Goal: Information Seeking & Learning: Learn about a topic

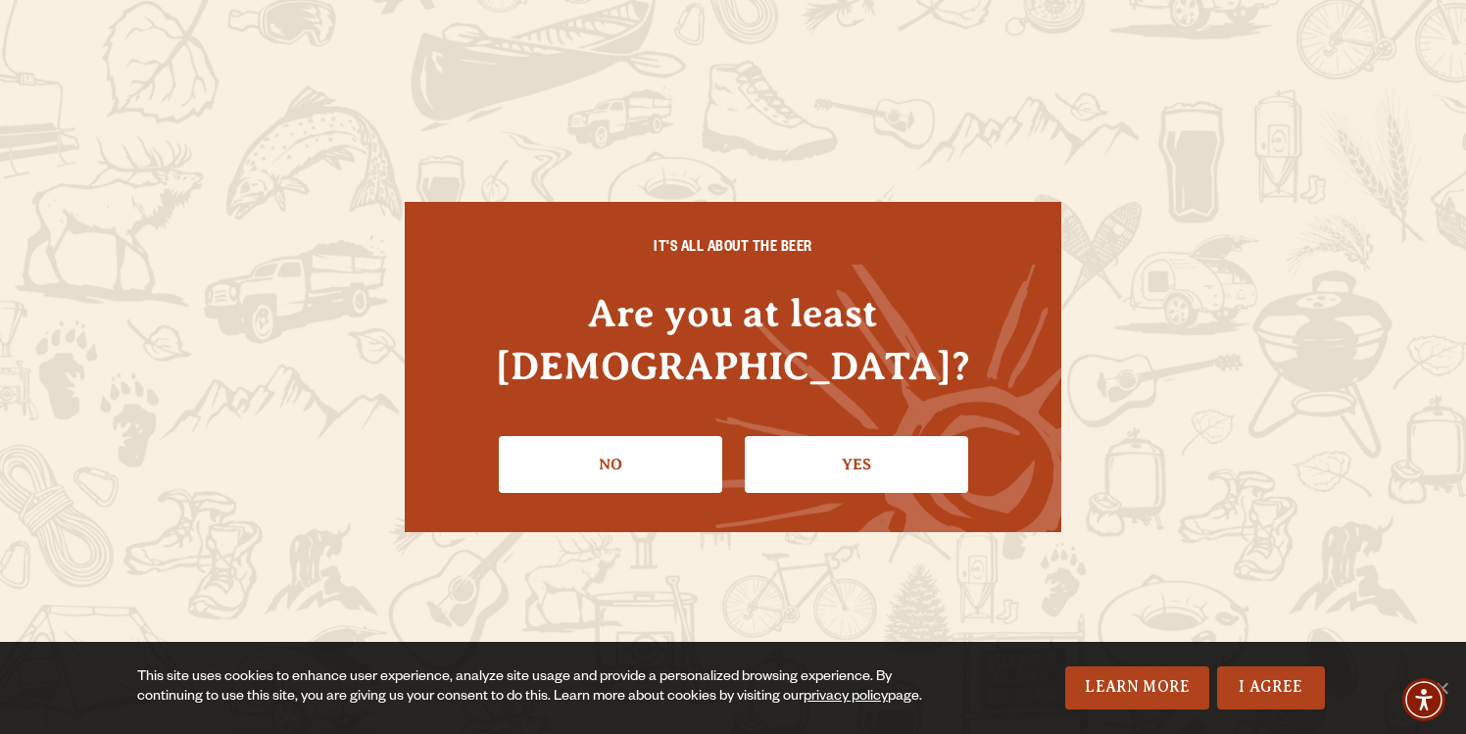
click at [844, 443] on link "Yes" at bounding box center [856, 464] width 223 height 57
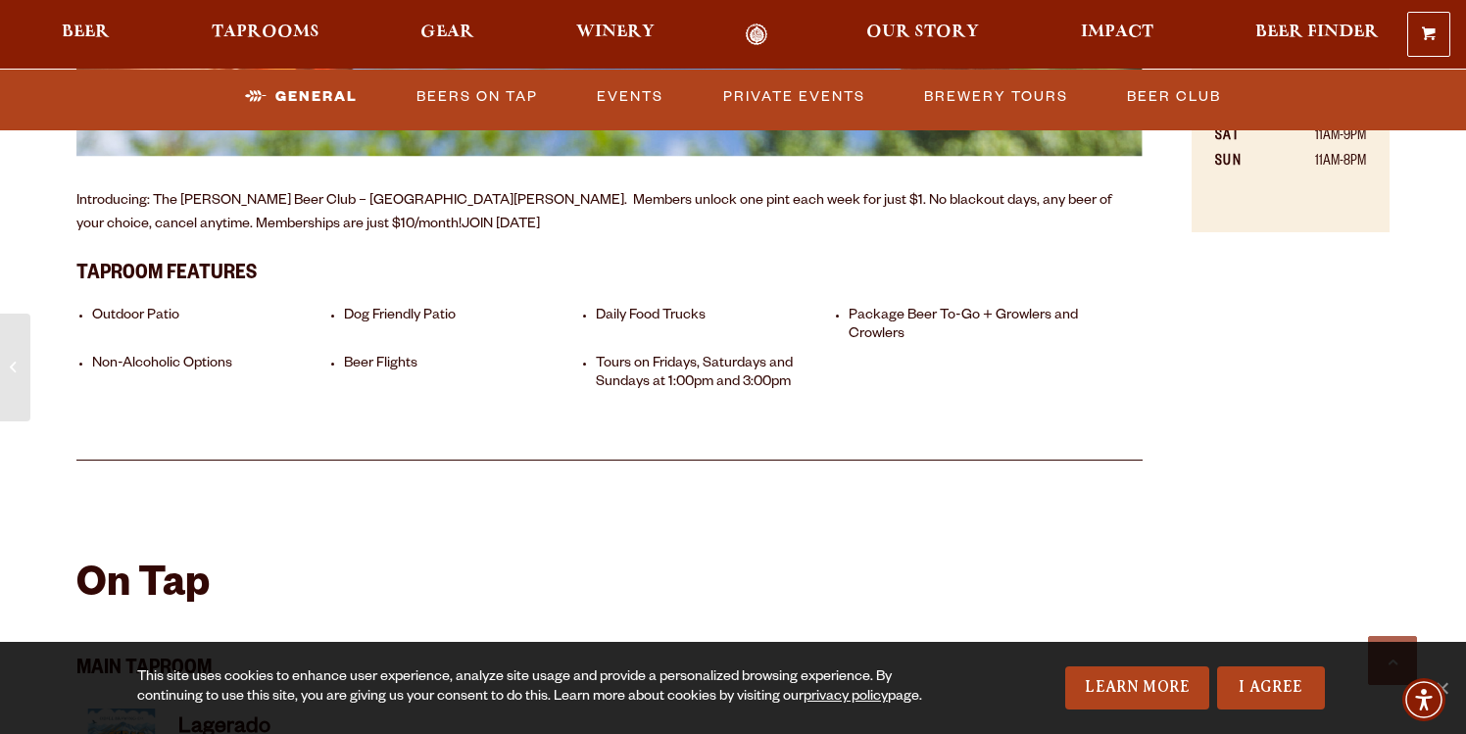
scroll to position [1515, 0]
click at [672, 307] on li "Daily Food Trucks" at bounding box center [717, 325] width 242 height 37
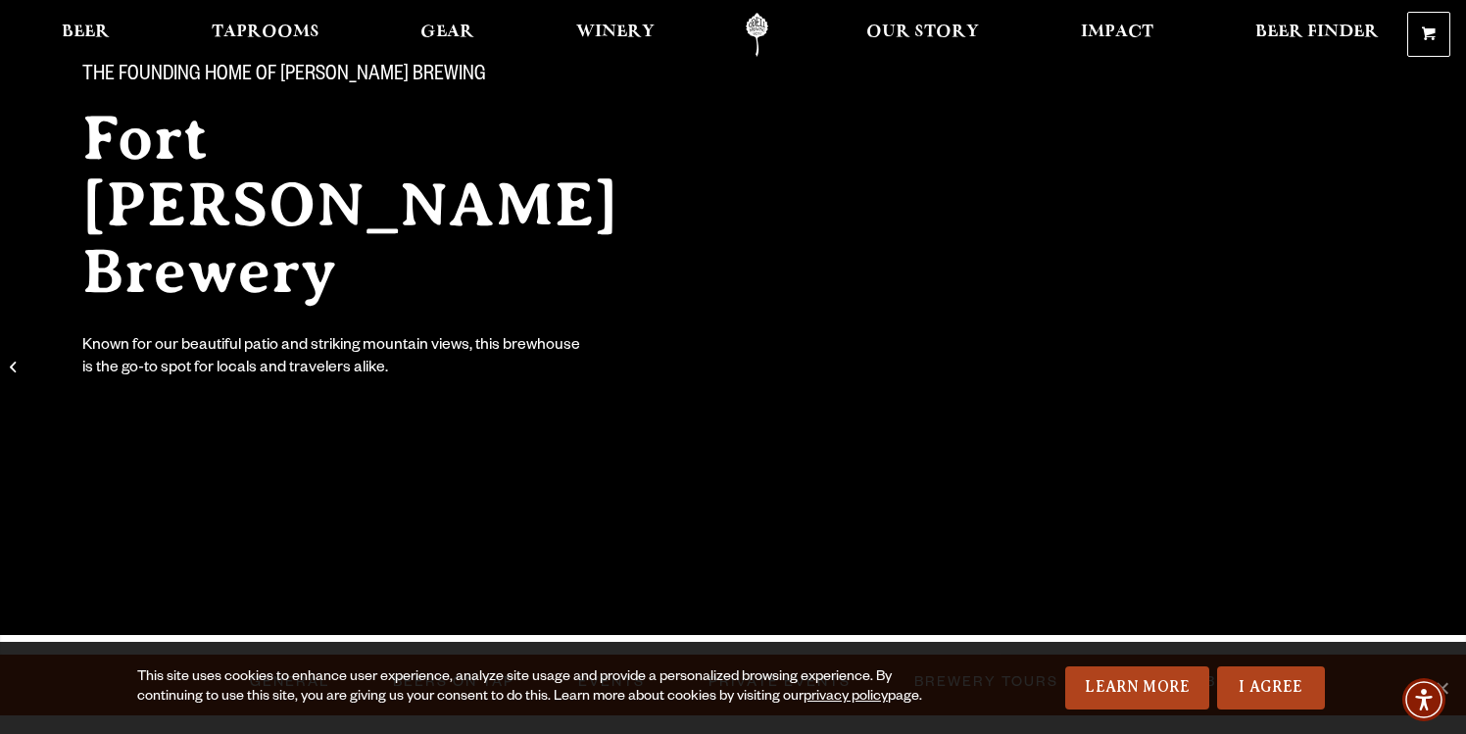
scroll to position [0, 0]
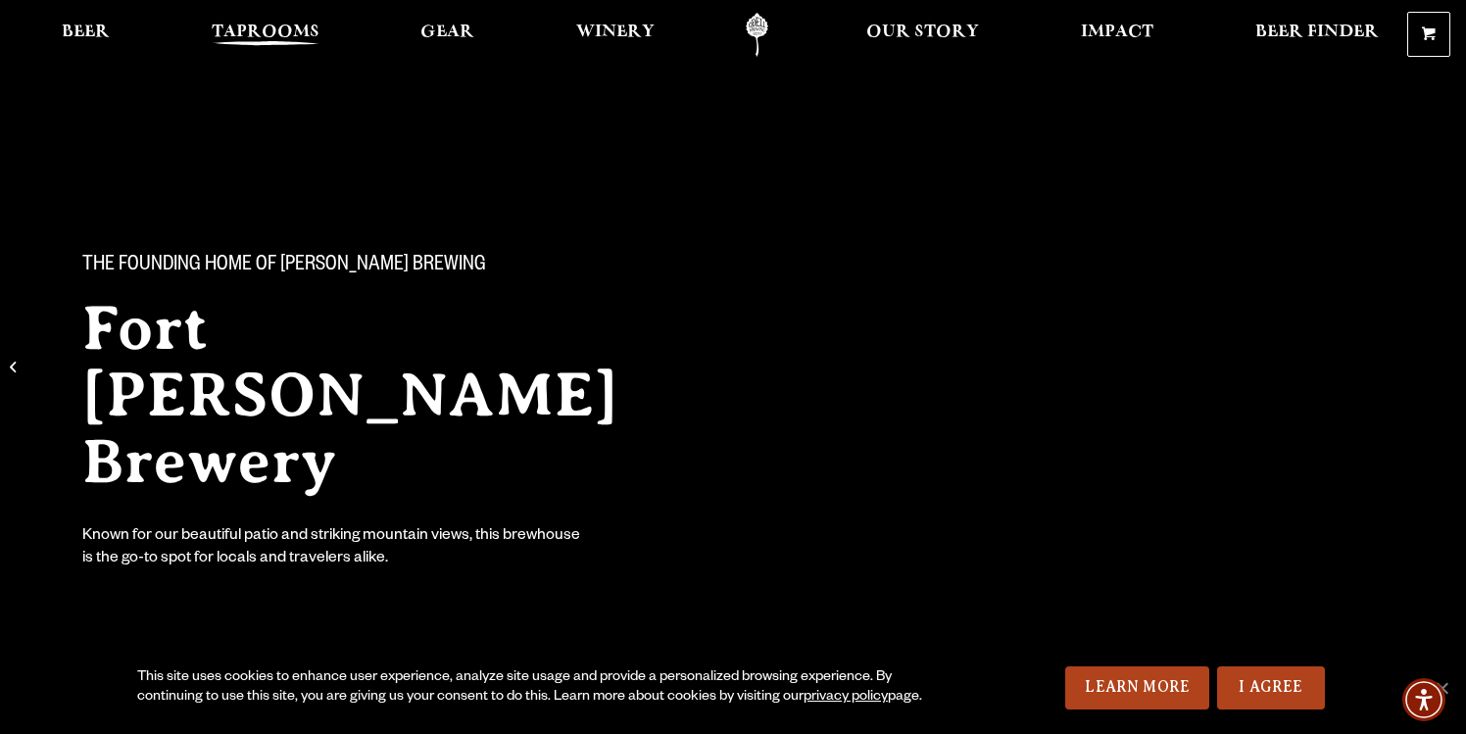
click at [242, 40] on span "Taprooms" at bounding box center [266, 32] width 108 height 16
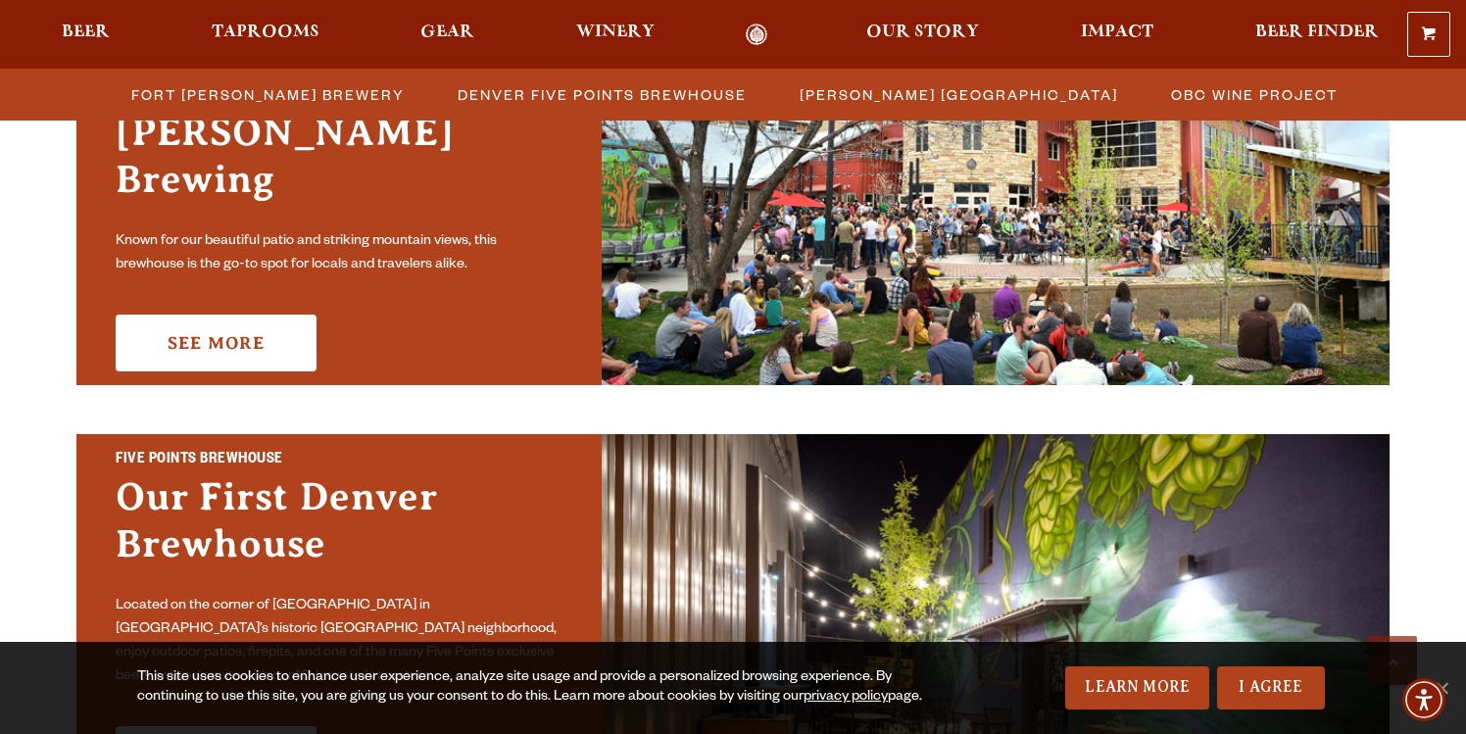
scroll to position [714, 0]
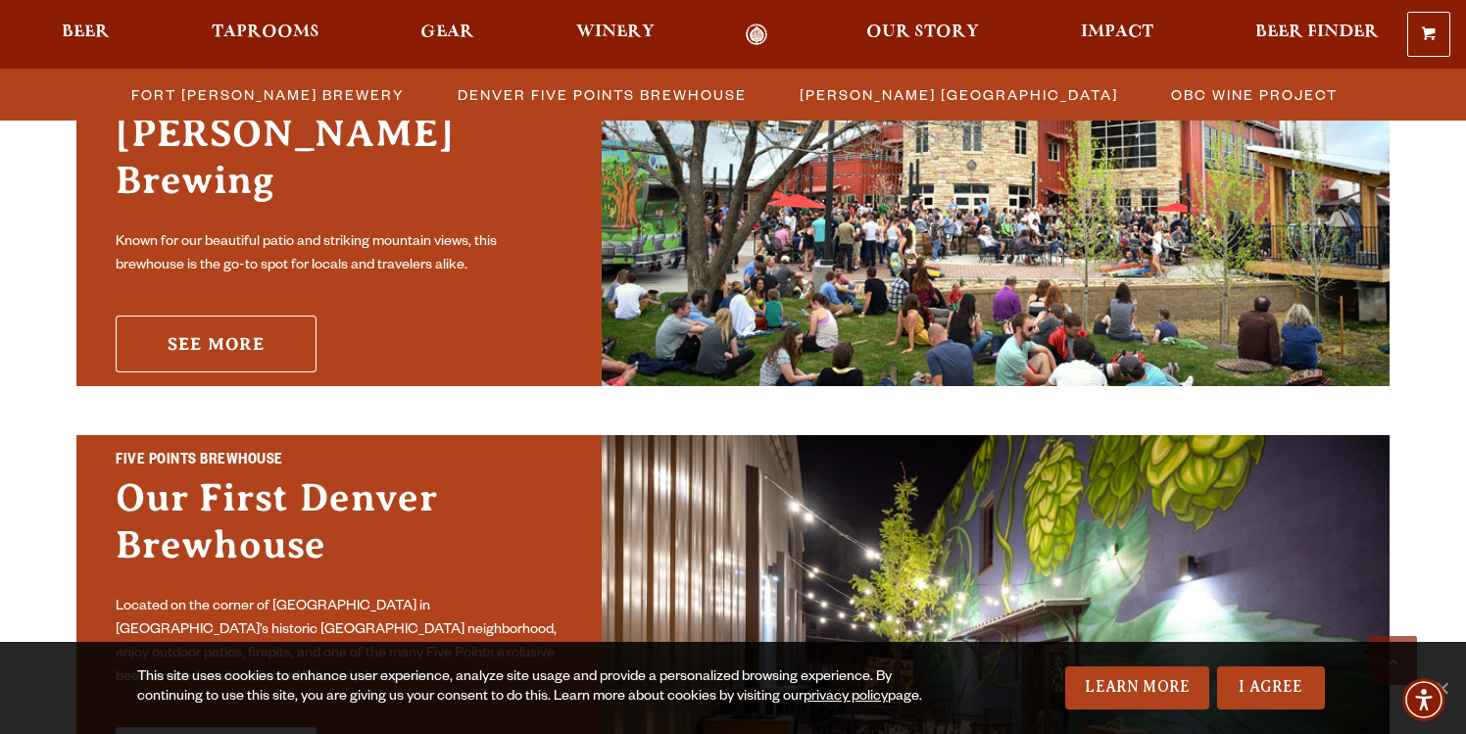
click at [254, 315] on link "See More" at bounding box center [216, 343] width 201 height 57
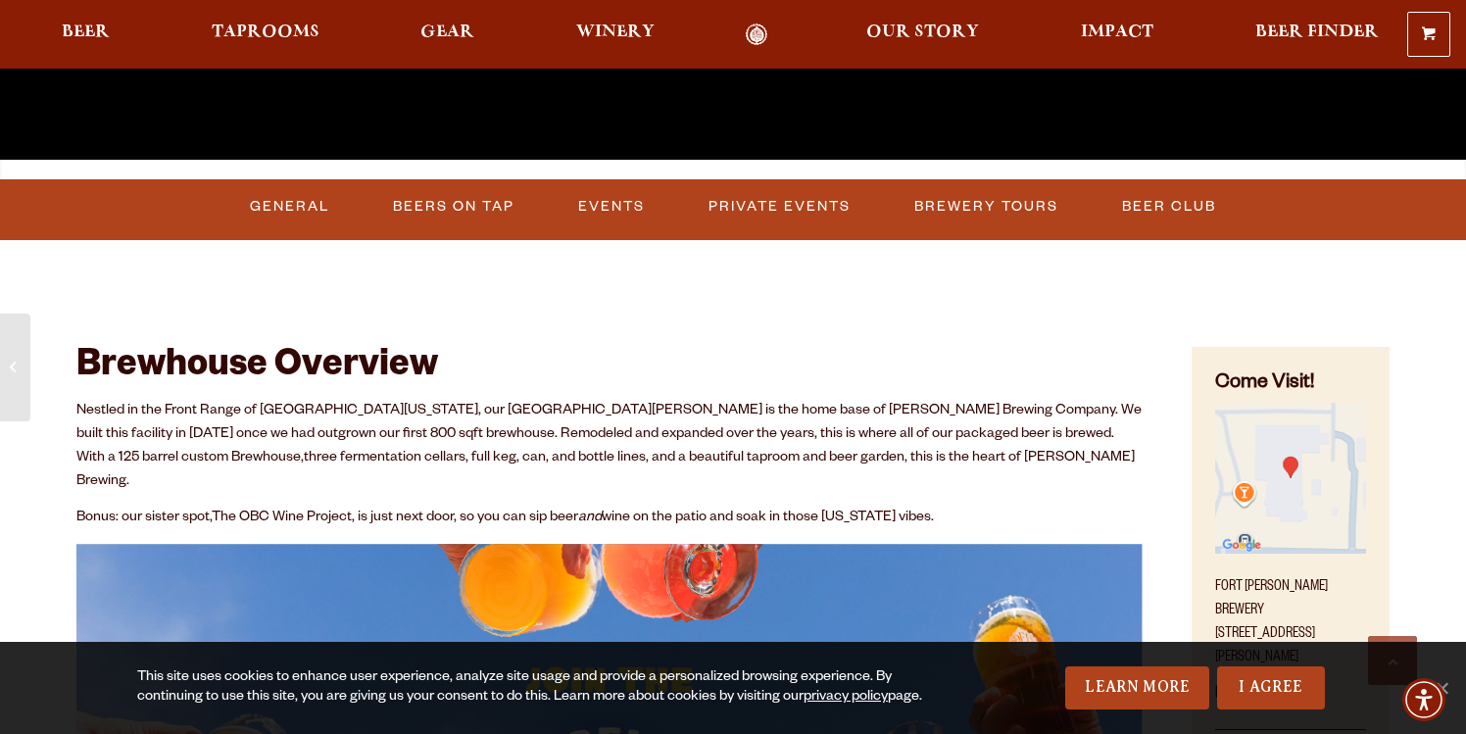
scroll to position [666, 0]
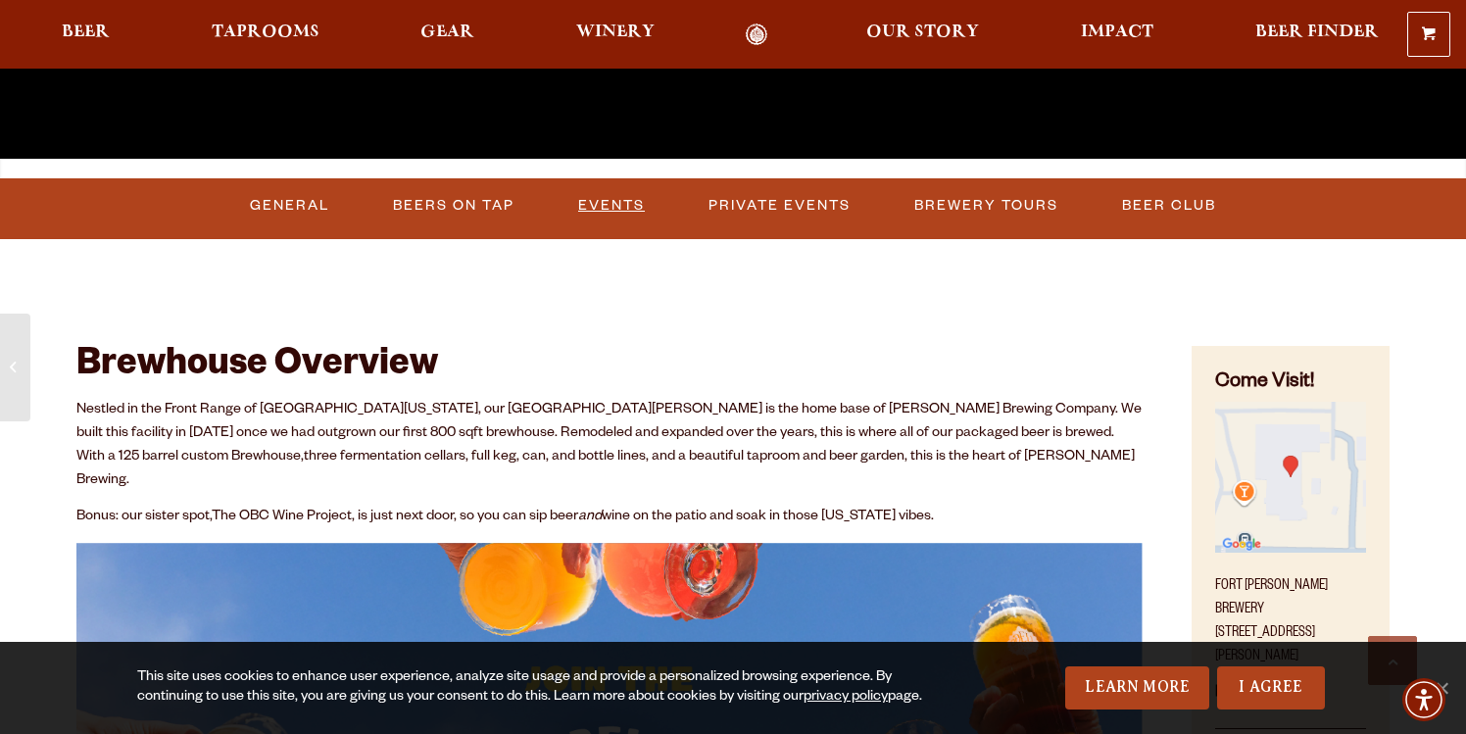
click at [618, 206] on link "Events" at bounding box center [611, 205] width 82 height 45
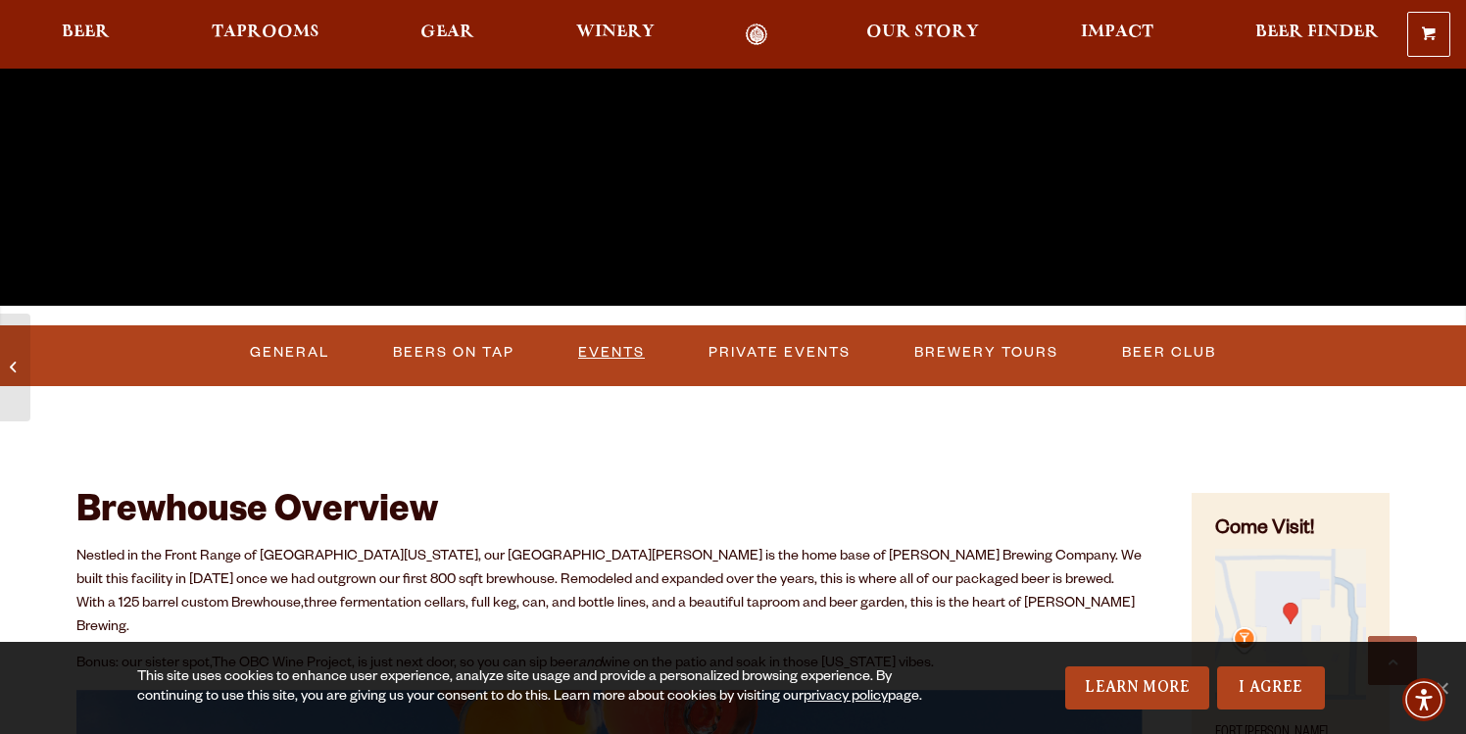
scroll to position [533, 0]
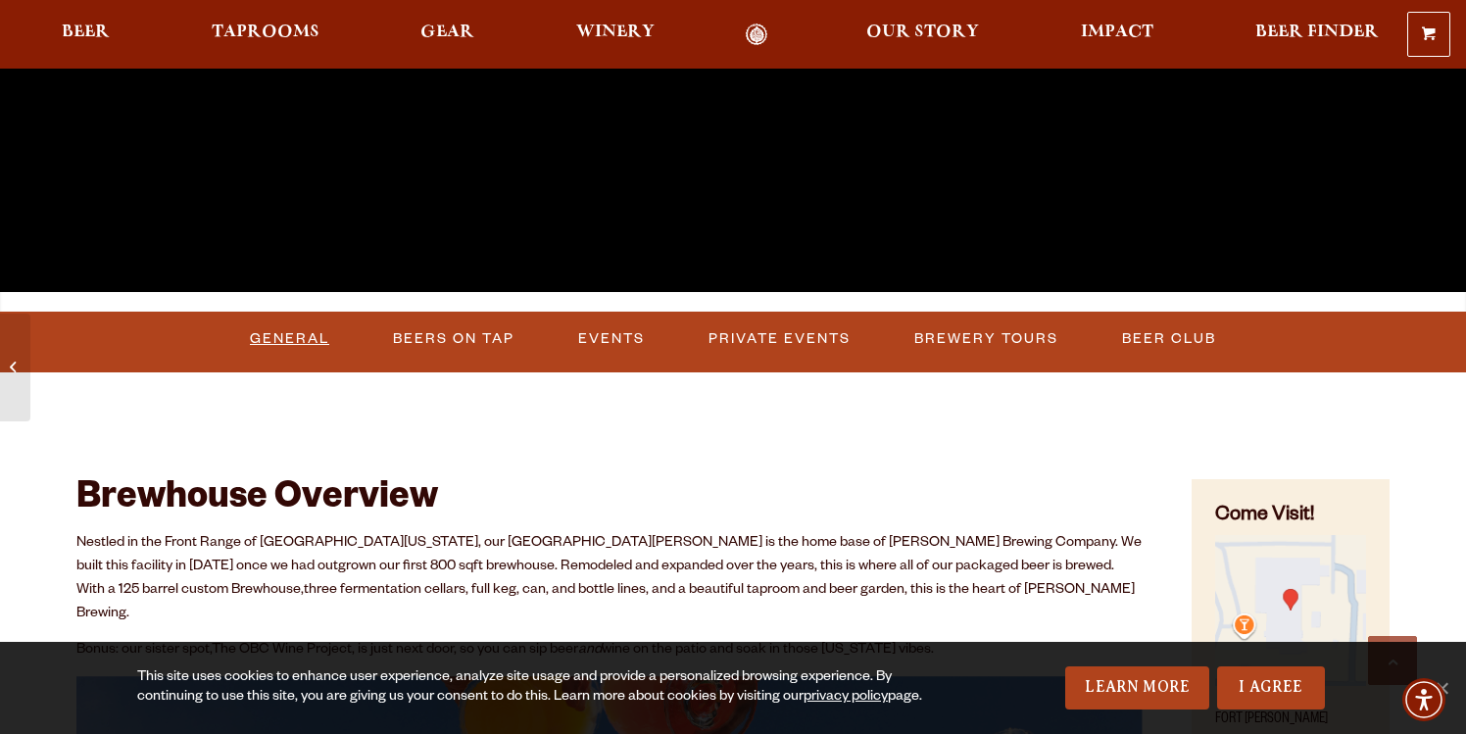
click at [283, 340] on link "General" at bounding box center [289, 338] width 95 height 45
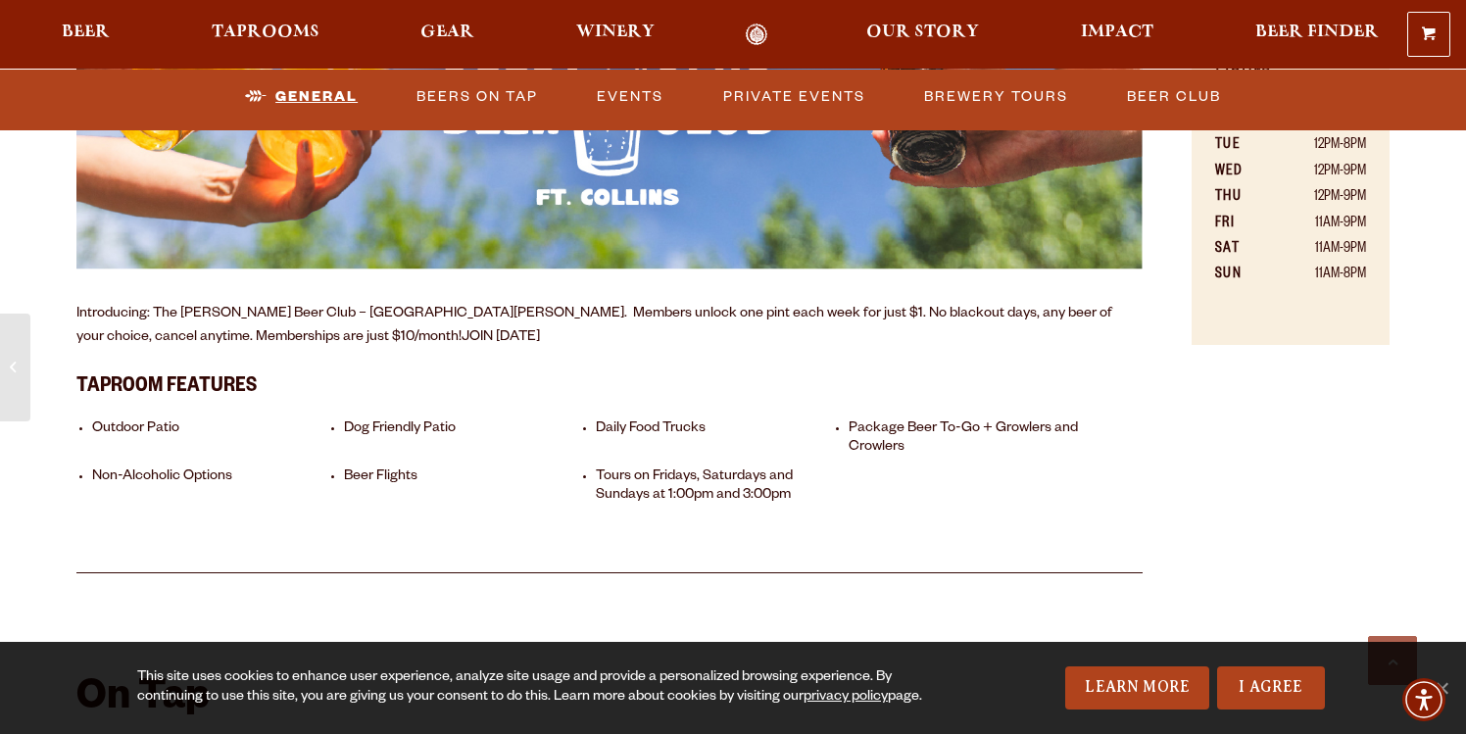
scroll to position [1407, 0]
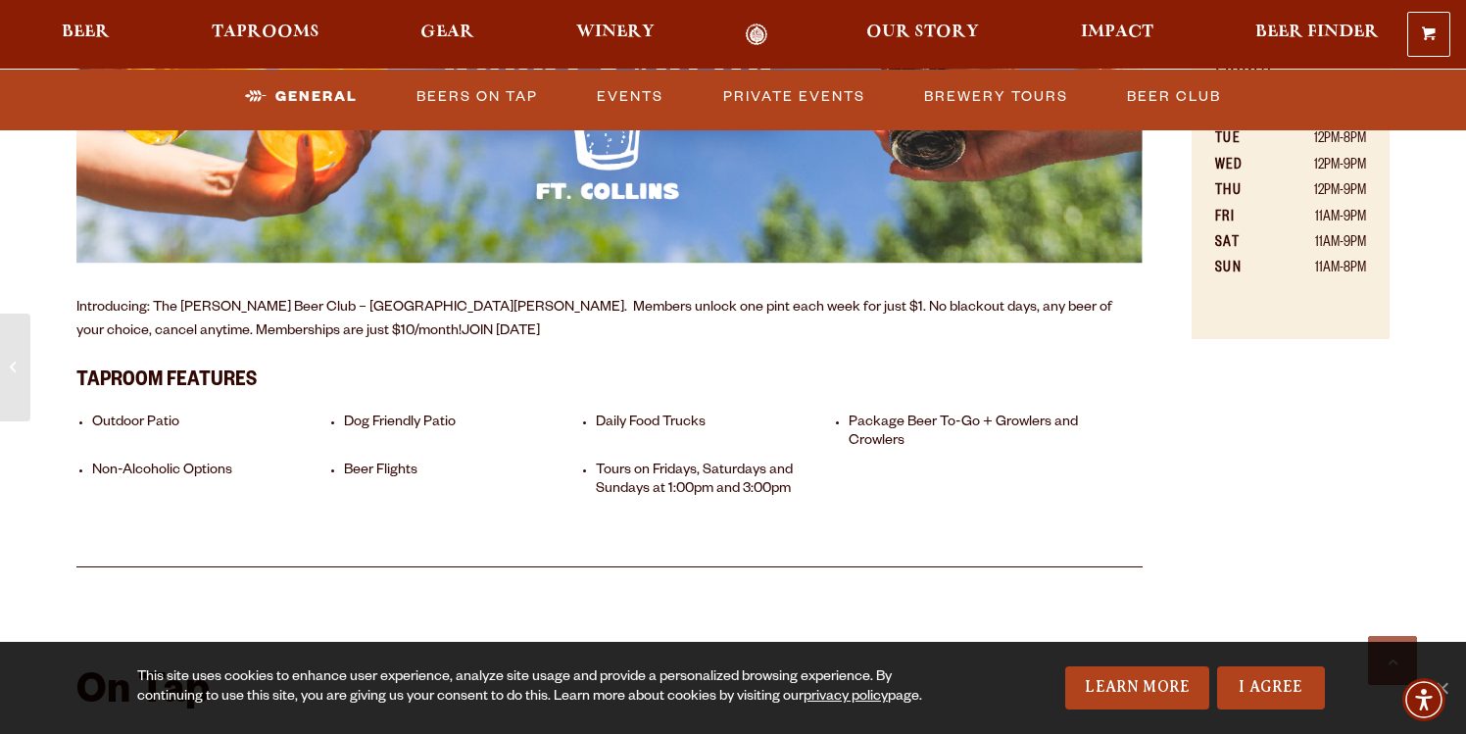
click at [633, 414] on li "Daily Food Trucks" at bounding box center [717, 432] width 242 height 37
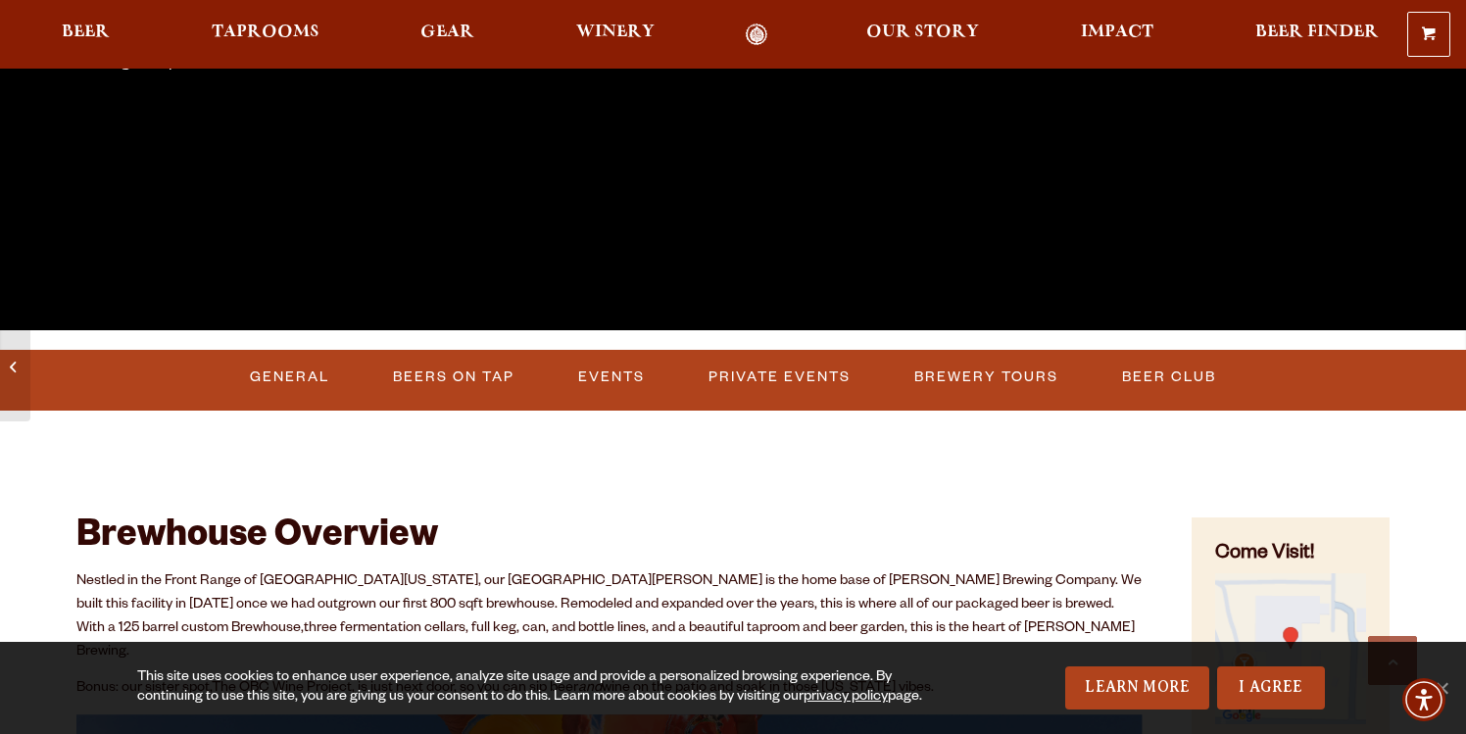
scroll to position [513, 0]
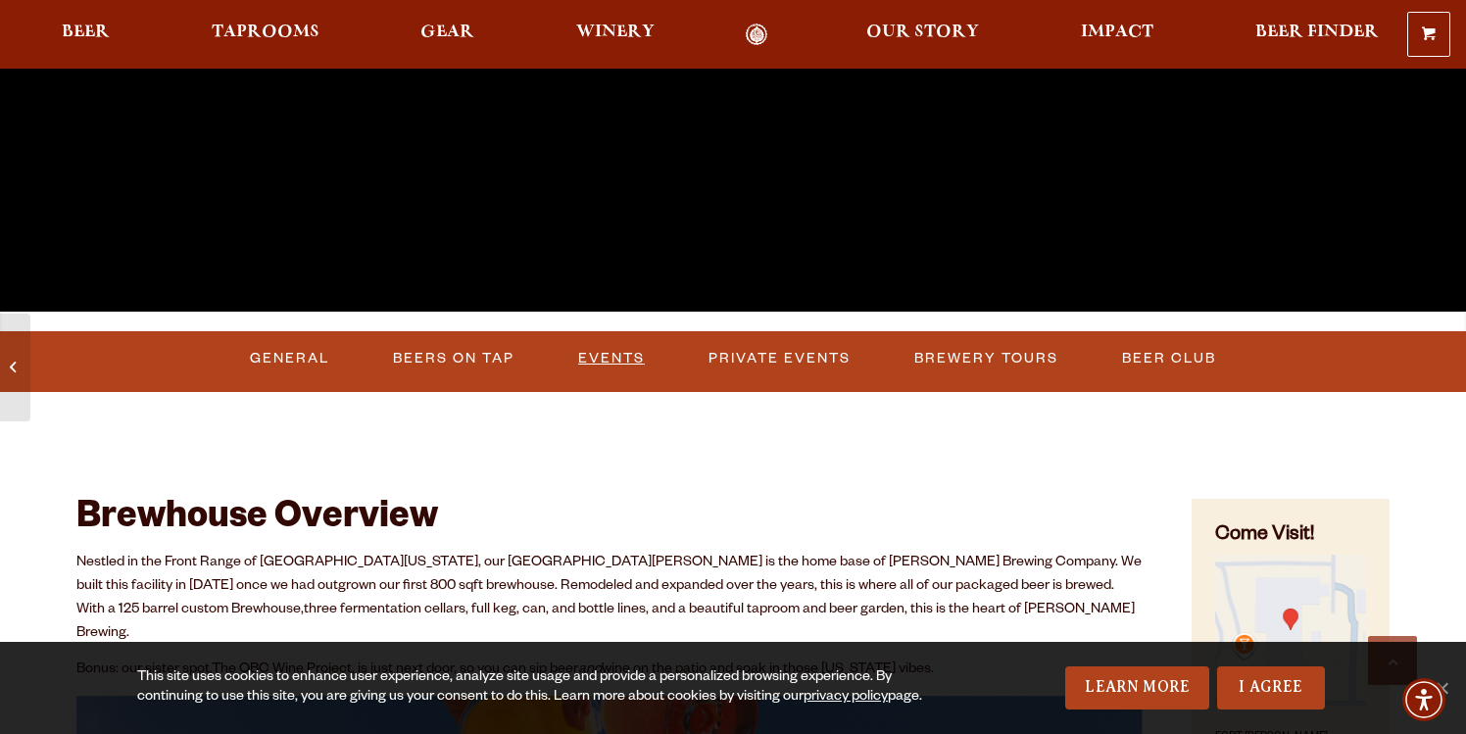
click at [635, 359] on link "Events" at bounding box center [611, 358] width 82 height 45
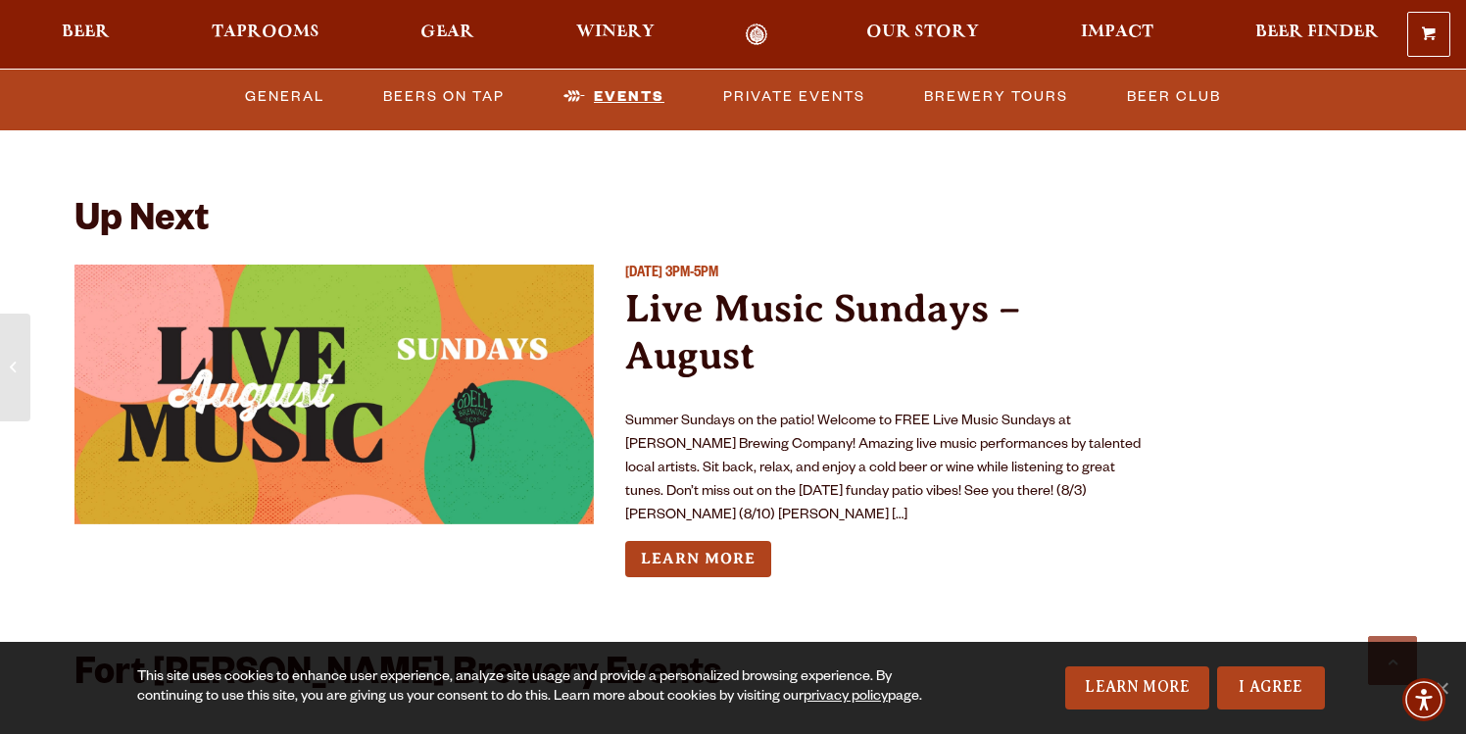
scroll to position [7070, 0]
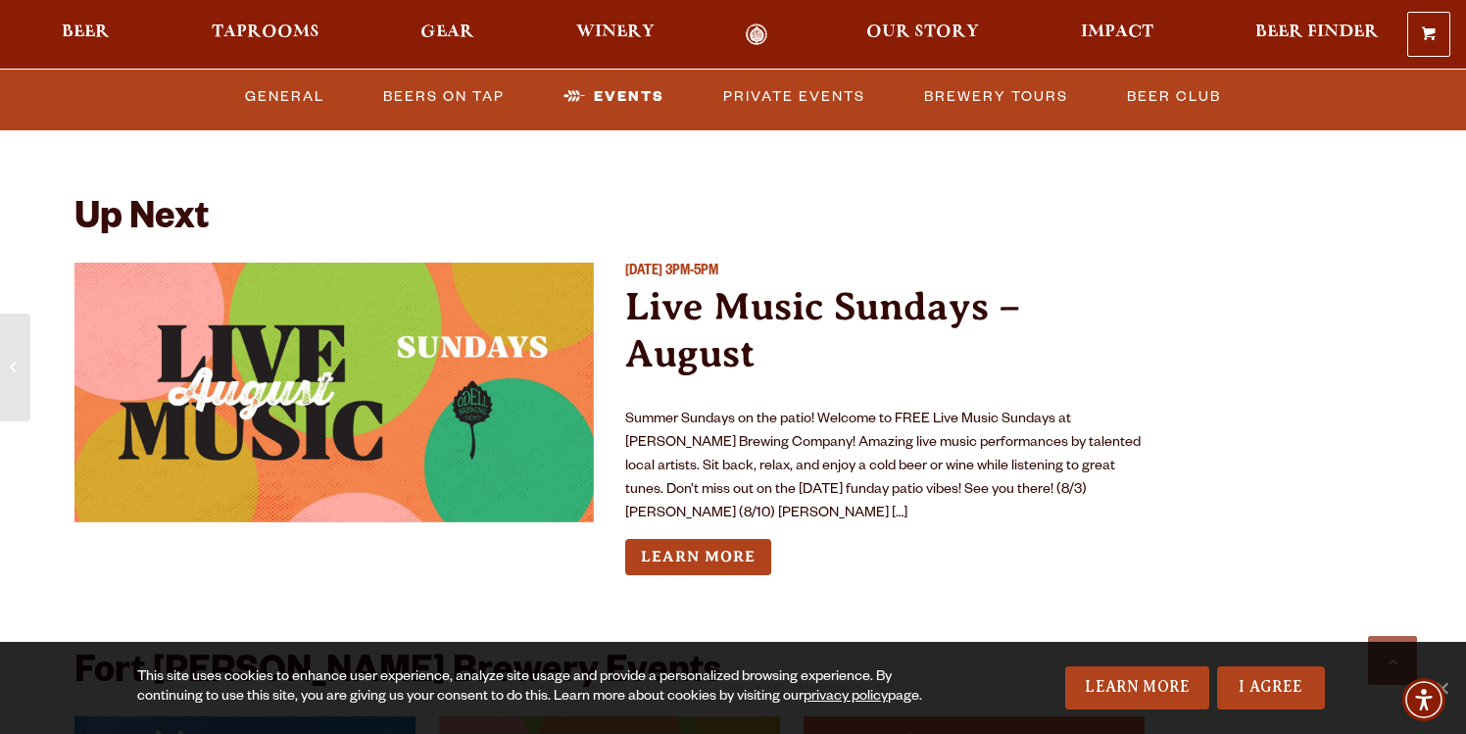
click at [136, 200] on h2 "Up Next" at bounding box center [141, 221] width 134 height 43
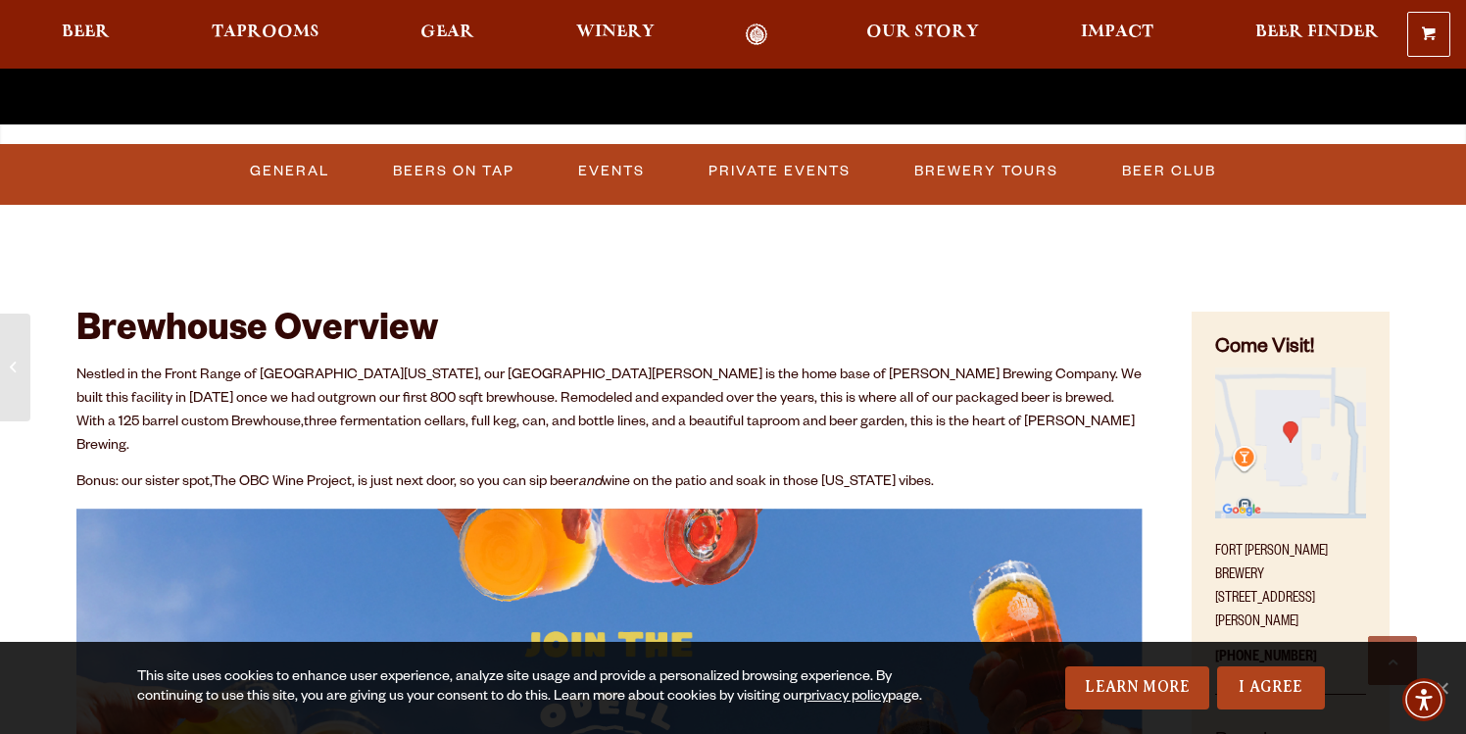
scroll to position [756, 0]
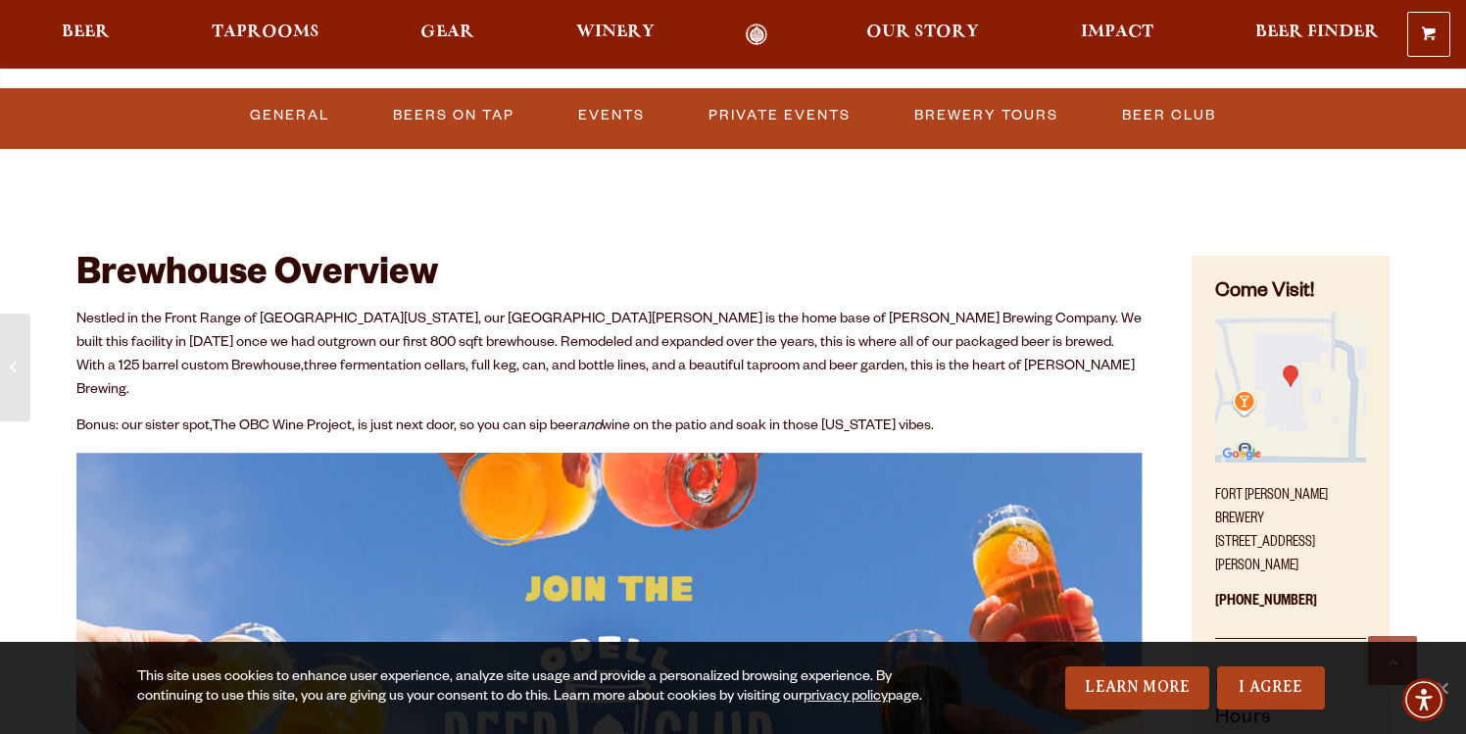
click at [1302, 425] on img "Find on Google Maps (opens in a new window)" at bounding box center [1290, 387] width 151 height 151
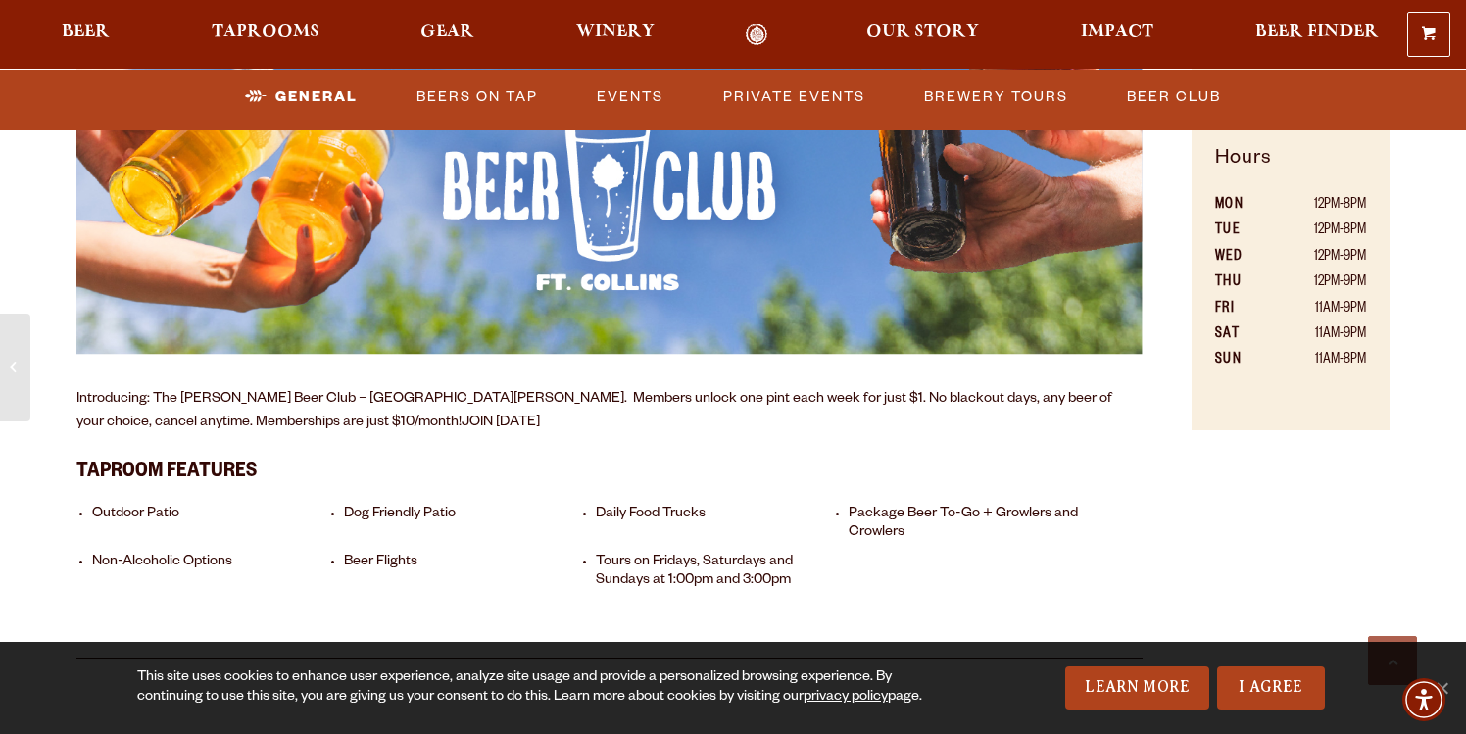
scroll to position [1331, 0]
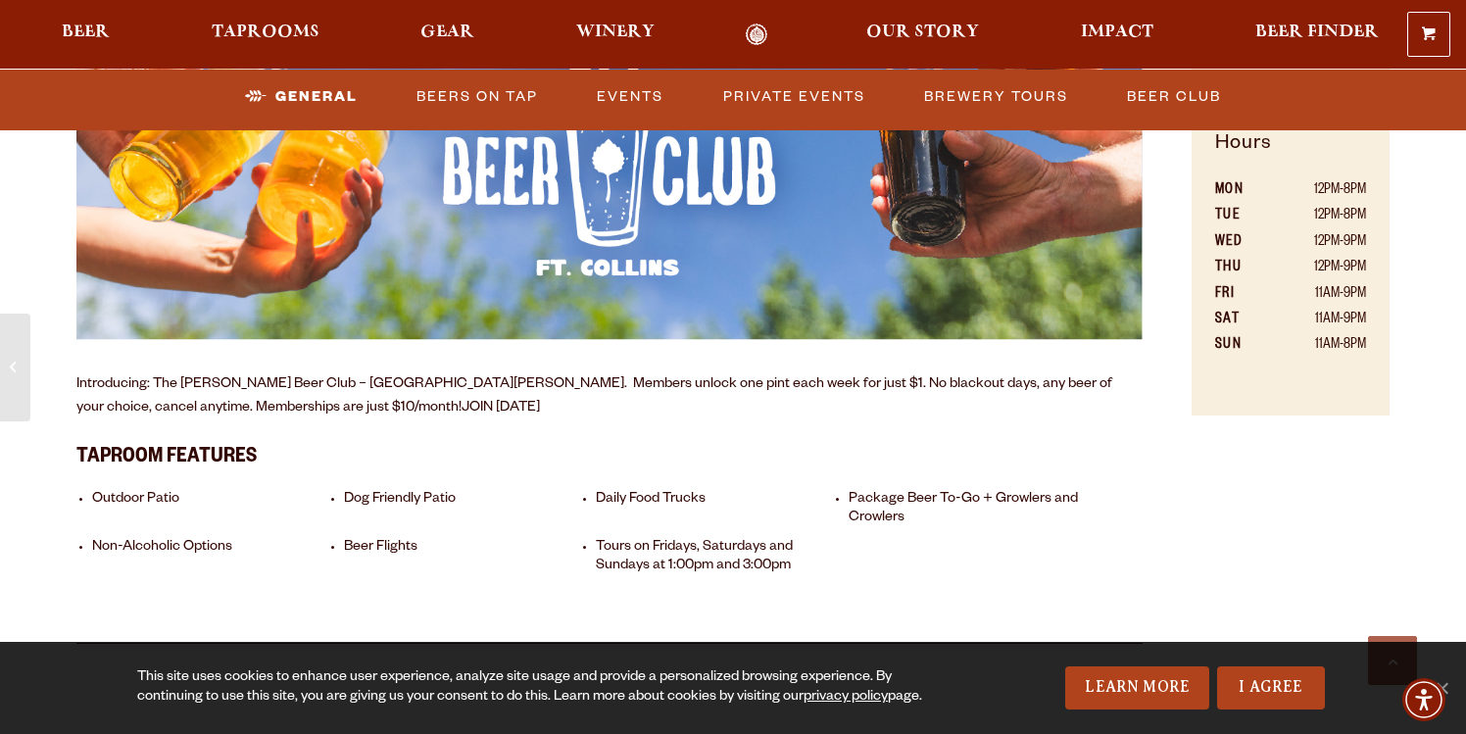
click at [948, 410] on div "Brewhouse Overview Nestled in the Front Range of Northern Colorado, our Fort Co…" at bounding box center [609, 135] width 1066 height 1017
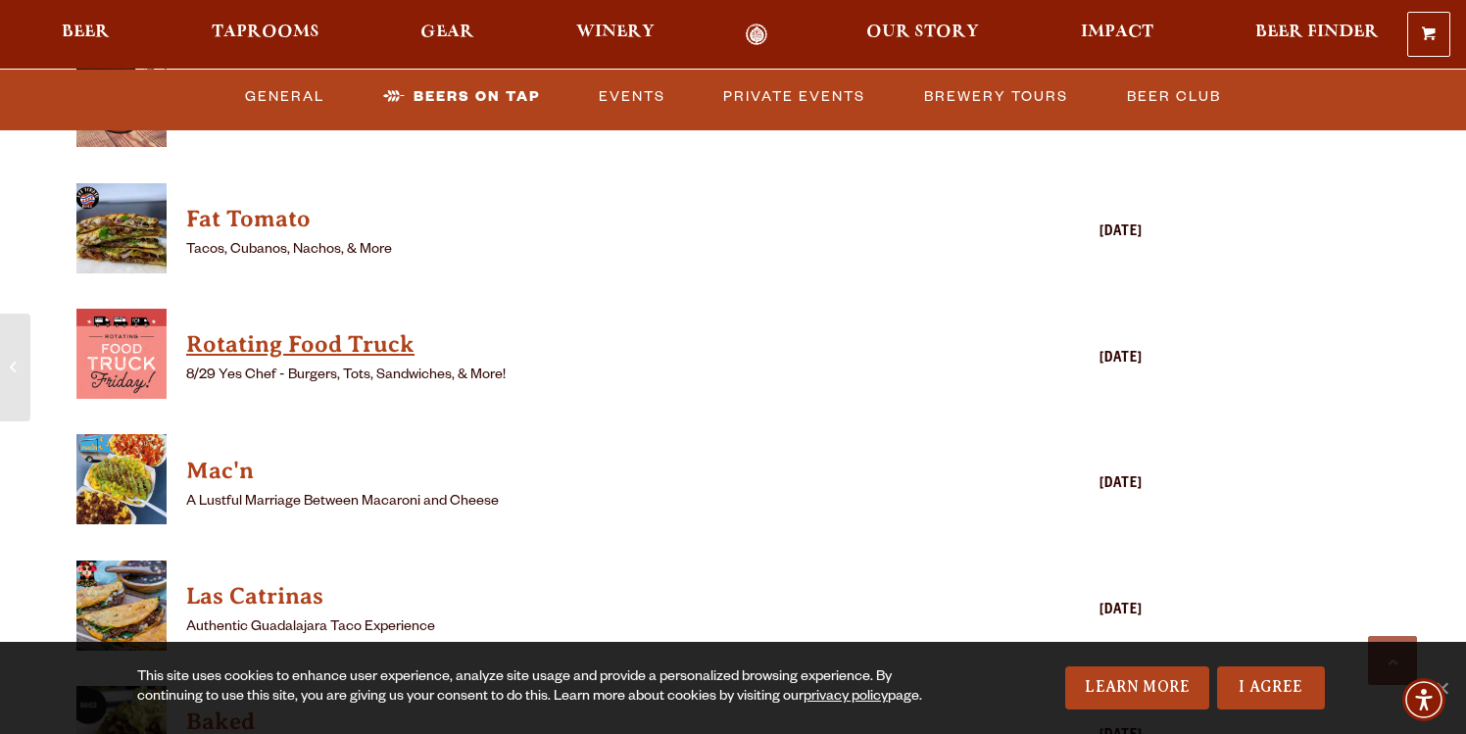
scroll to position [5148, 0]
click at [224, 457] on h4 "Mac'n" at bounding box center [581, 472] width 790 height 31
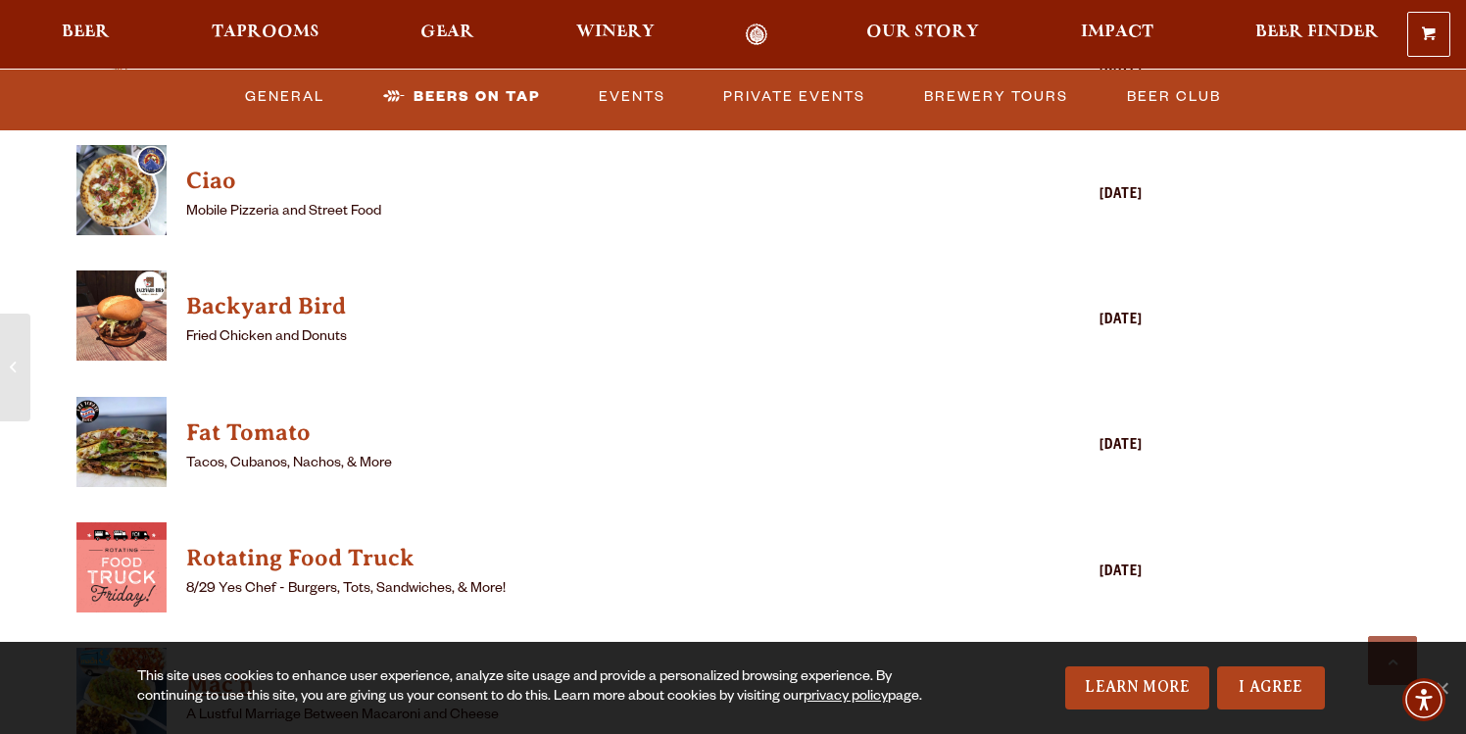
scroll to position [4902, 0]
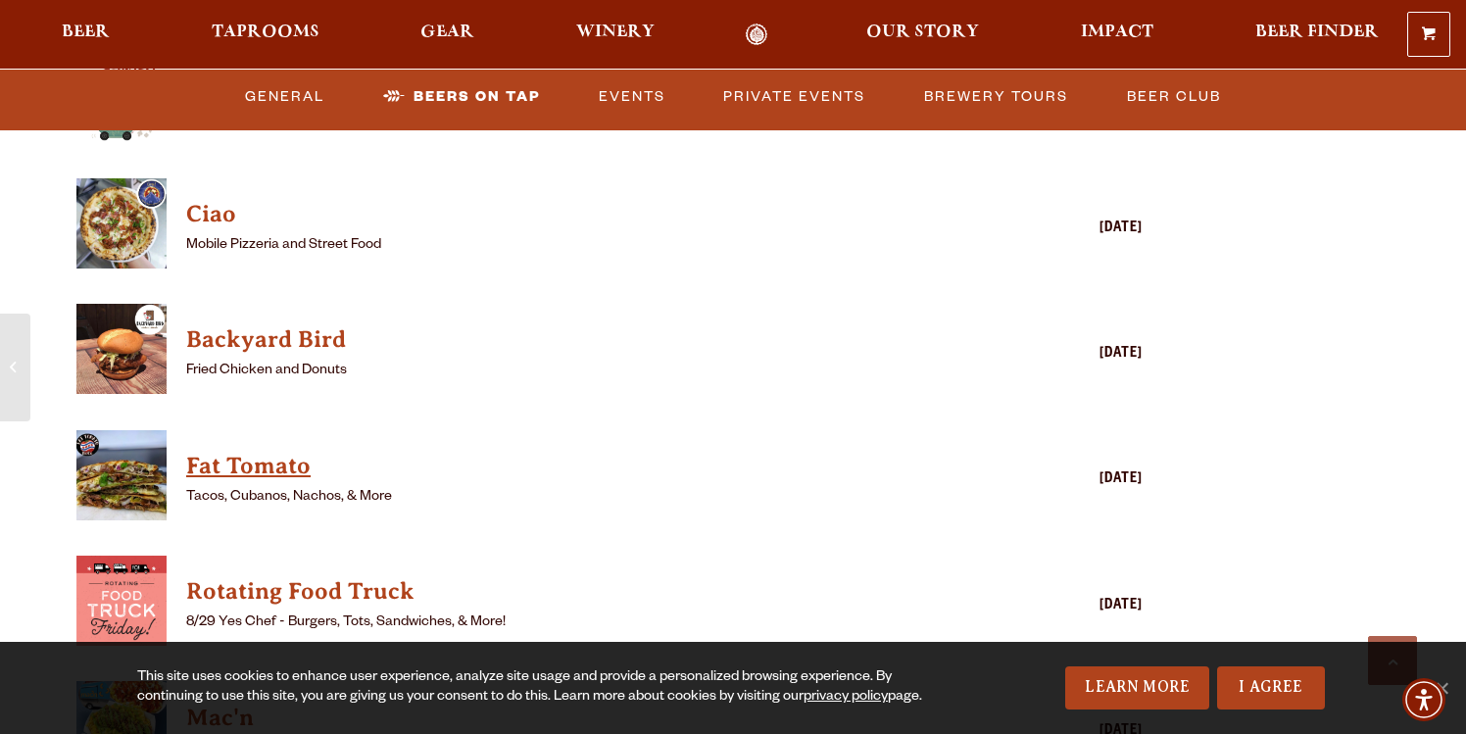
click at [258, 451] on h4 "Fat Tomato" at bounding box center [581, 466] width 790 height 31
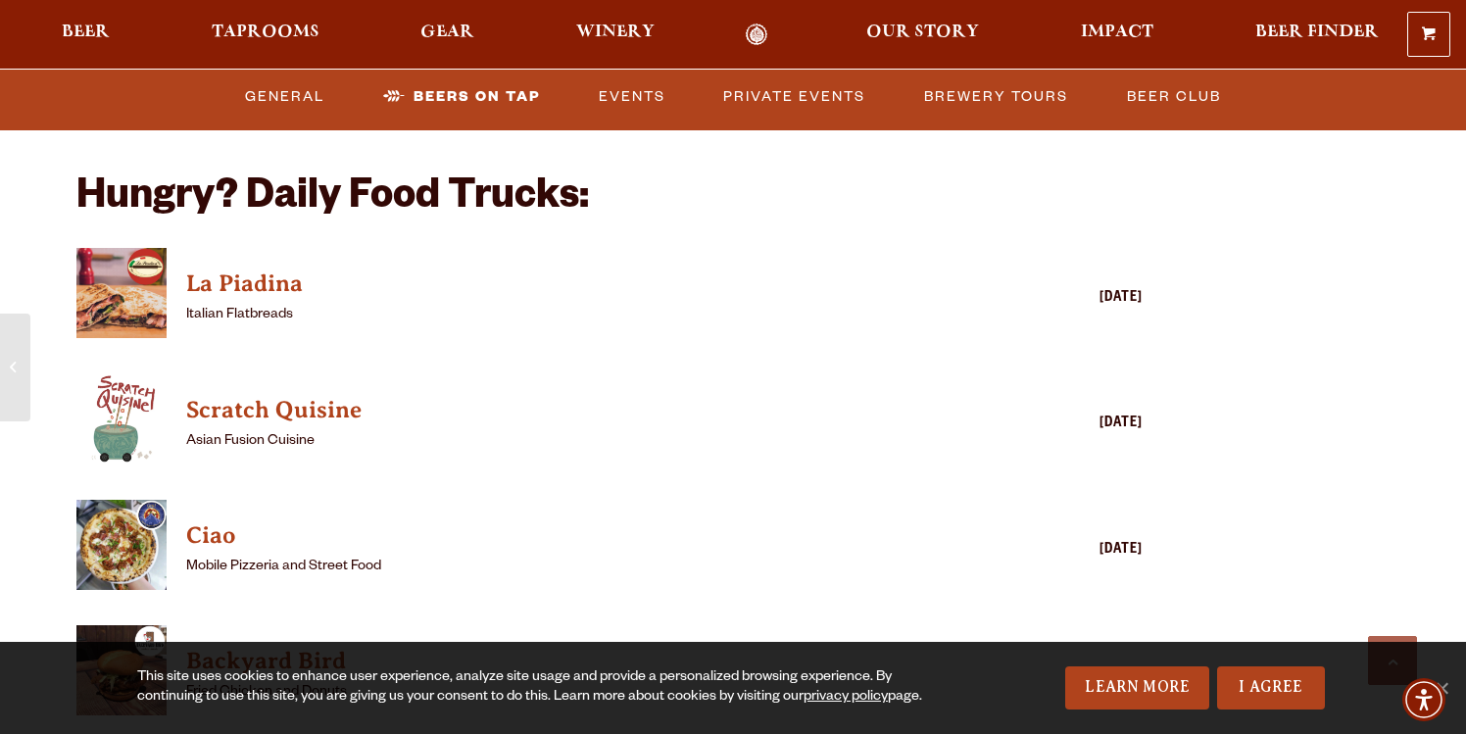
scroll to position [4580, 0]
click at [268, 269] on h4 "La Piadina" at bounding box center [581, 284] width 790 height 31
